Goal: Information Seeking & Learning: Compare options

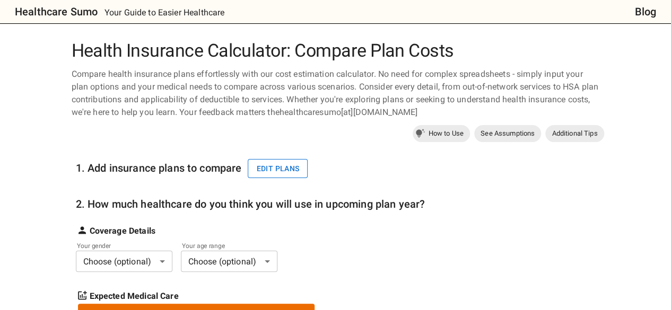
click at [300, 171] on button "Edit plans" at bounding box center [278, 169] width 60 height 20
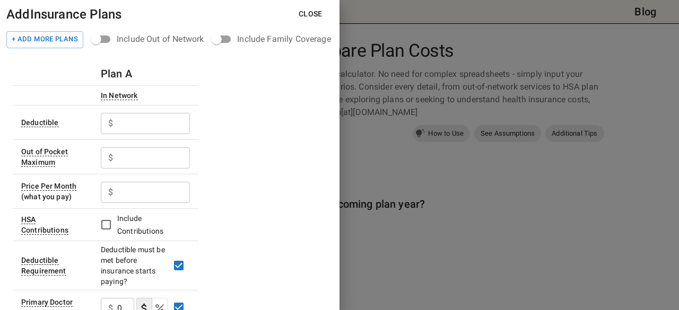
click at [142, 122] on input "text" at bounding box center [153, 123] width 73 height 21
type input "3000"
type input "12000"
type input "1"
type input "700"
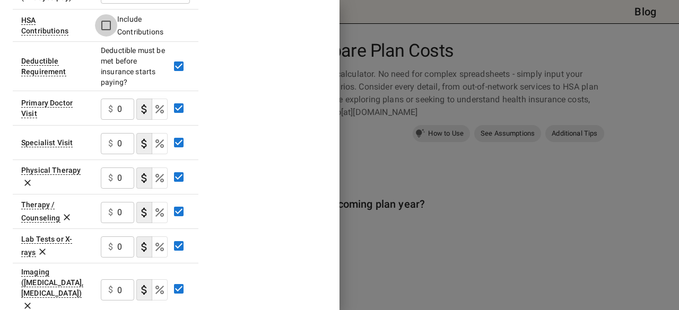
scroll to position [200, 0]
click at [112, 103] on p "$" at bounding box center [110, 108] width 5 height 13
click at [119, 103] on input "0" at bounding box center [125, 108] width 17 height 21
type input "200"
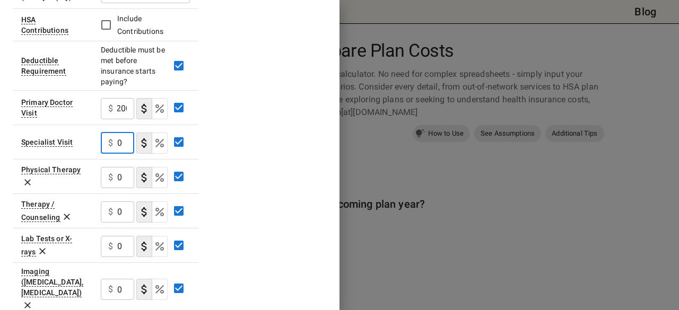
scroll to position [0, 0]
click at [126, 144] on input "0" at bounding box center [125, 143] width 17 height 21
type input "40"
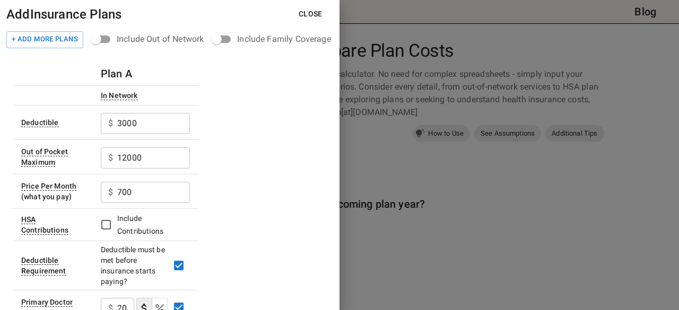
click at [67, 29] on div "+ Add More Plans Include Out of Network Include Family Coverage" at bounding box center [169, 39] width 339 height 20
click at [69, 34] on button "+ Add More Plans" at bounding box center [44, 39] width 77 height 17
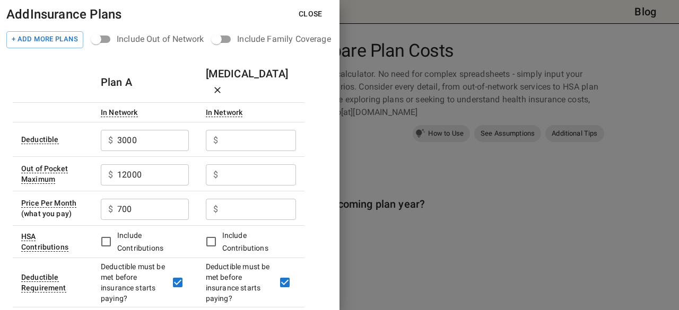
click at [261, 130] on input "text" at bounding box center [259, 140] width 74 height 21
type input "16400"
type input "18400"
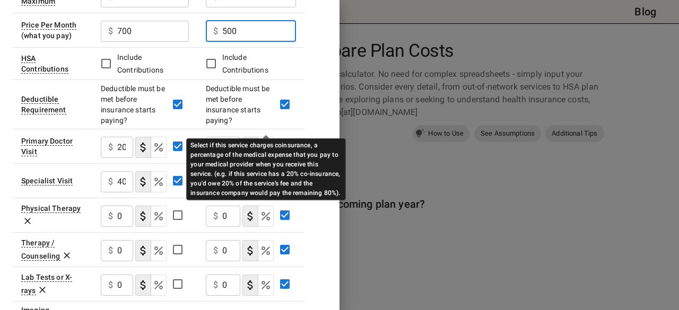
scroll to position [202, 0]
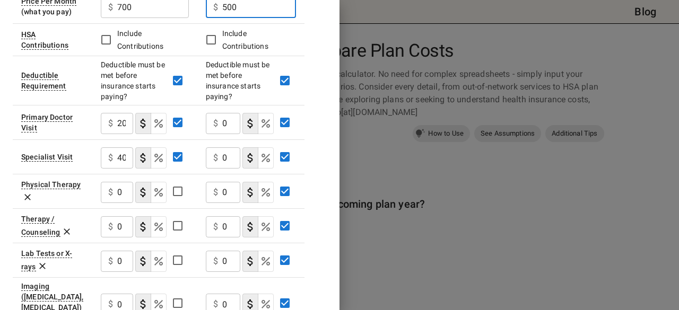
type input "500"
click at [224, 113] on input "0" at bounding box center [231, 123] width 18 height 21
type input "250"
click at [226, 147] on input "0" at bounding box center [231, 157] width 18 height 21
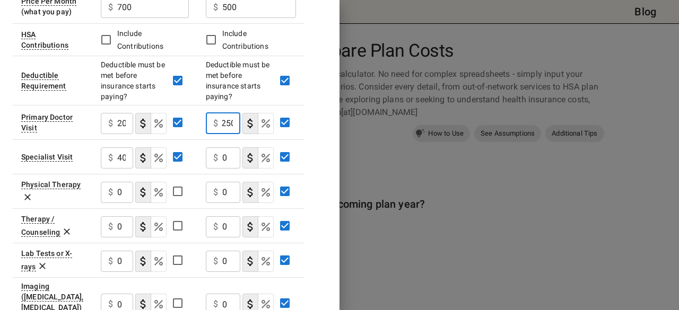
scroll to position [0, 0]
type input "50"
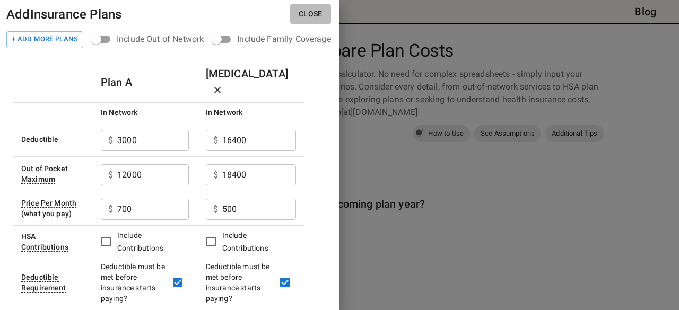
click at [319, 13] on button "Close" at bounding box center [310, 14] width 41 height 20
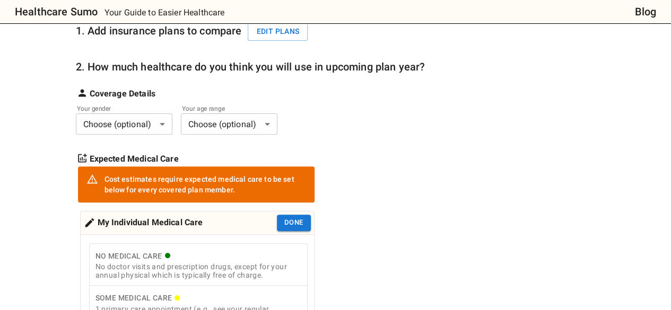
scroll to position [138, 0]
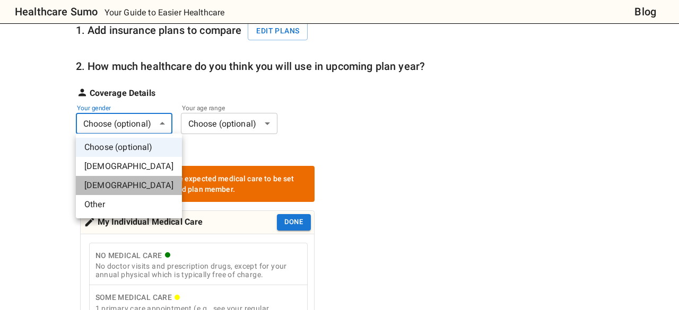
click at [135, 188] on li "[DEMOGRAPHIC_DATA]" at bounding box center [129, 185] width 106 height 19
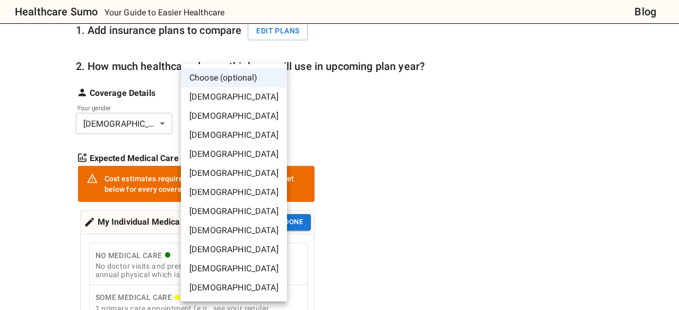
click at [231, 148] on li "[DEMOGRAPHIC_DATA]" at bounding box center [234, 154] width 106 height 19
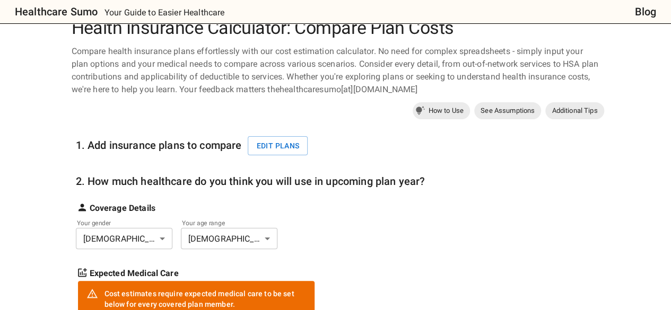
scroll to position [0, 0]
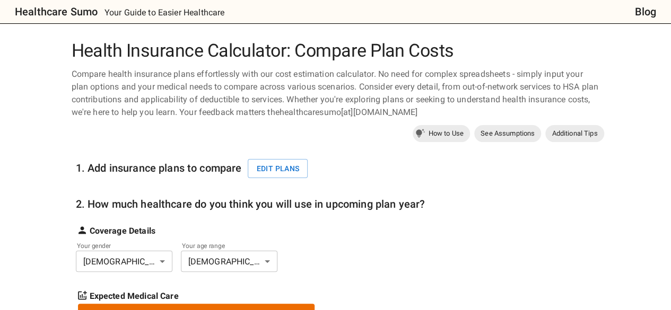
click at [293, 158] on div "1. Add insurance plans to compare Edit plans" at bounding box center [195, 163] width 239 height 37
click at [292, 164] on button "Edit plans" at bounding box center [278, 169] width 60 height 20
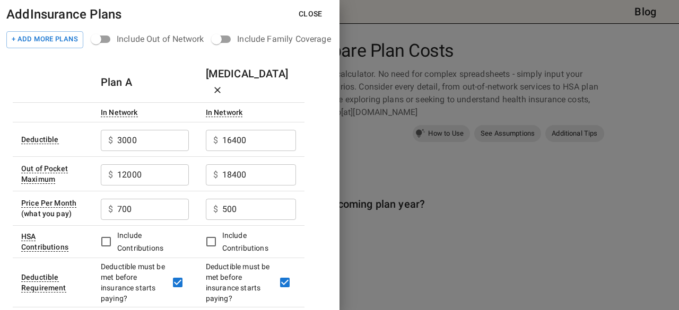
click at [307, 16] on button "Close" at bounding box center [310, 14] width 41 height 20
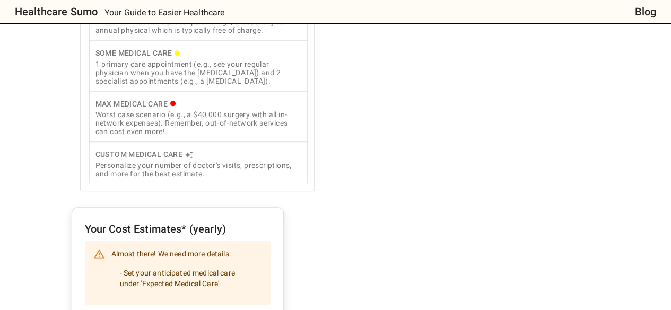
scroll to position [386, 0]
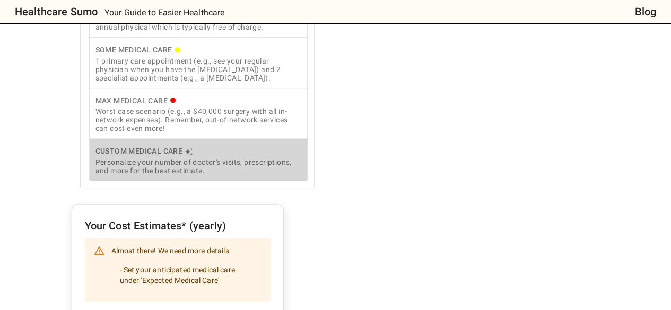
click at [232, 160] on div "Personalize your number of doctor's visits, prescriptions, and more for the bes…" at bounding box center [198, 166] width 206 height 17
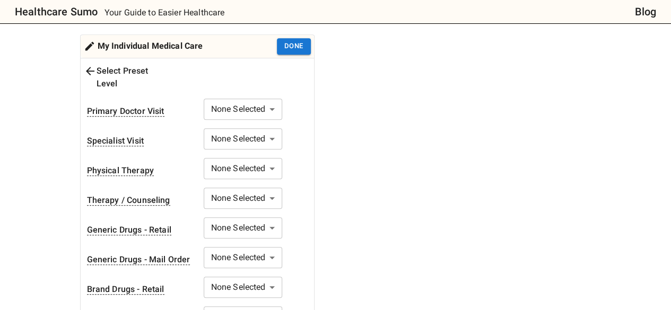
scroll to position [277, 0]
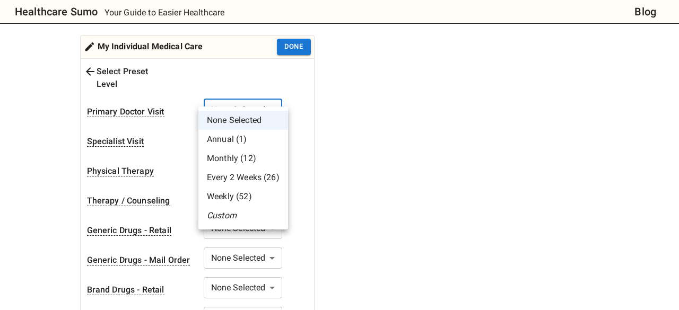
click at [255, 96] on div at bounding box center [339, 155] width 679 height 310
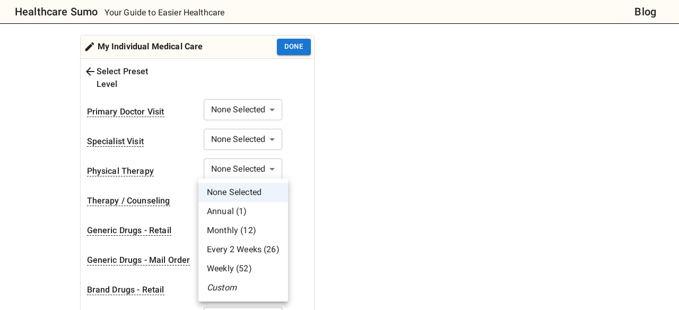
click at [235, 229] on li "Monthly (12)" at bounding box center [243, 230] width 90 height 19
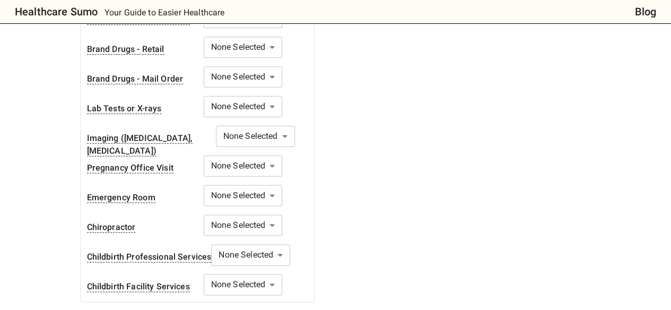
scroll to position [519, 0]
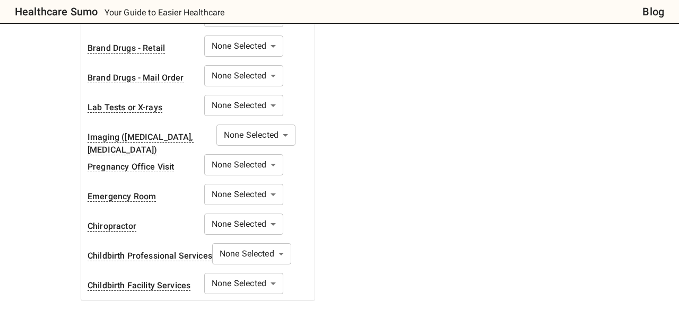
click at [242, 151] on body "Healthcare Sumo Your Guide to Easier Healthcare Blog Health Insurance Calculato…" at bounding box center [339, 263] width 679 height 1565
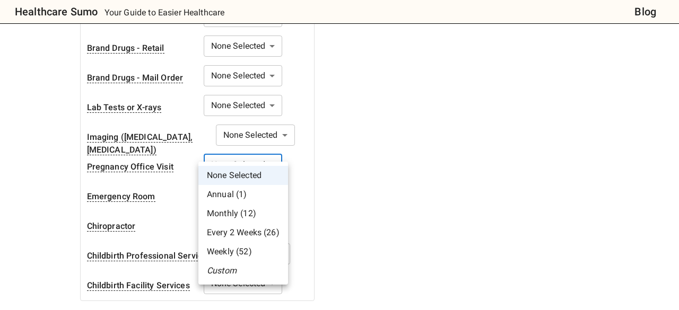
click at [232, 268] on li "Custom" at bounding box center [243, 270] width 90 height 19
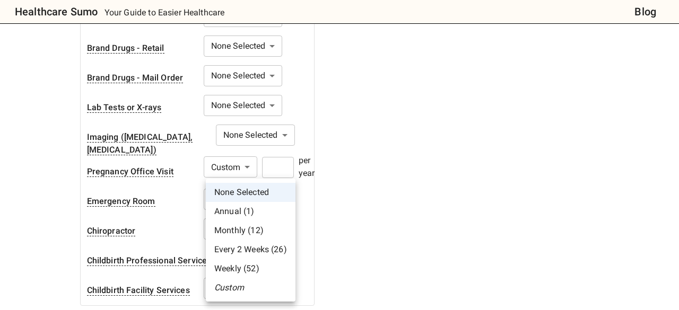
click at [251, 248] on body "Healthcare Sumo Your Guide to Easier Healthcare Blog Health Insurance Calculato…" at bounding box center [339, 266] width 679 height 1570
click at [400, 232] on div at bounding box center [339, 155] width 679 height 310
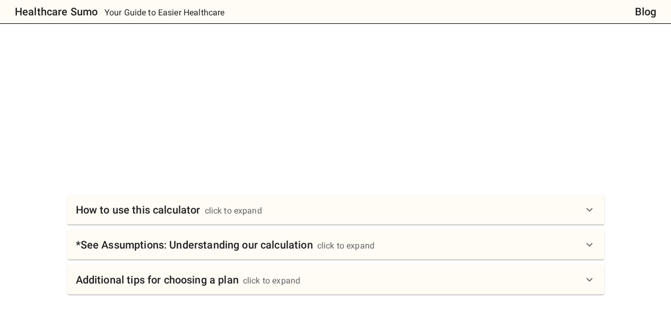
scroll to position [1051, 0]
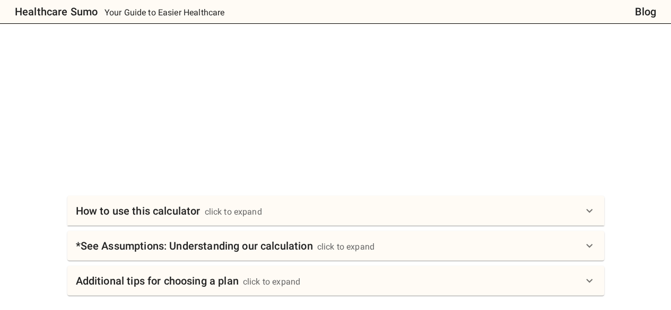
click at [406, 196] on div "How to use this calculator click to expand" at bounding box center [335, 211] width 537 height 30
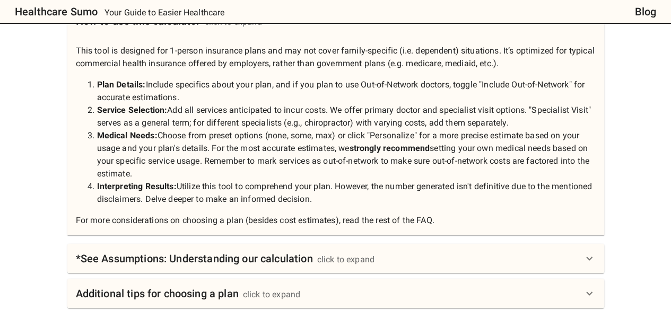
scroll to position [1257, 0]
